Goal: Information Seeking & Learning: Understand process/instructions

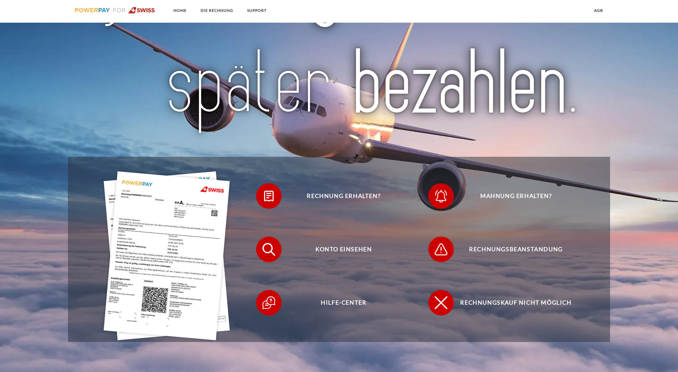
scroll to position [105, 0]
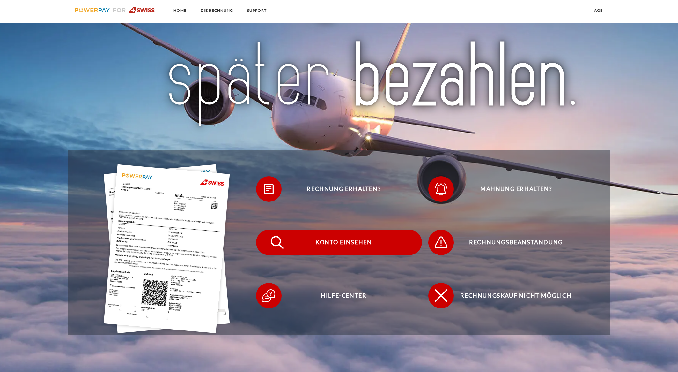
click at [344, 242] on span "Konto einsehen" at bounding box center [344, 242] width 156 height 26
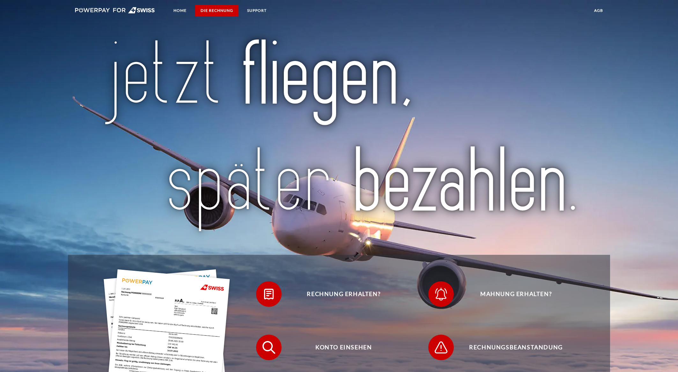
click at [218, 9] on link "DIE RECHNUNG" at bounding box center [216, 10] width 43 height 11
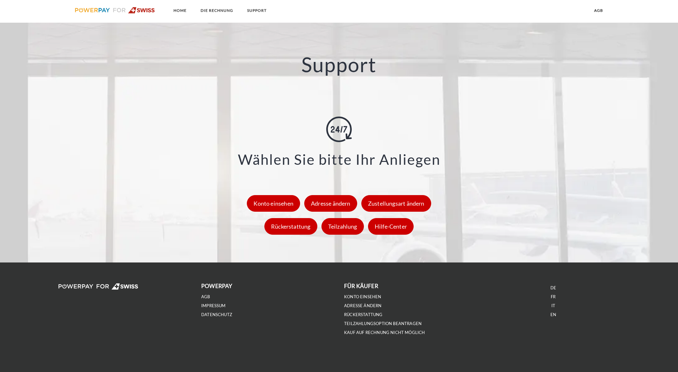
scroll to position [856, 0]
click at [346, 227] on div "Teilzahlung" at bounding box center [343, 226] width 42 height 17
